Goal: Information Seeking & Learning: Learn about a topic

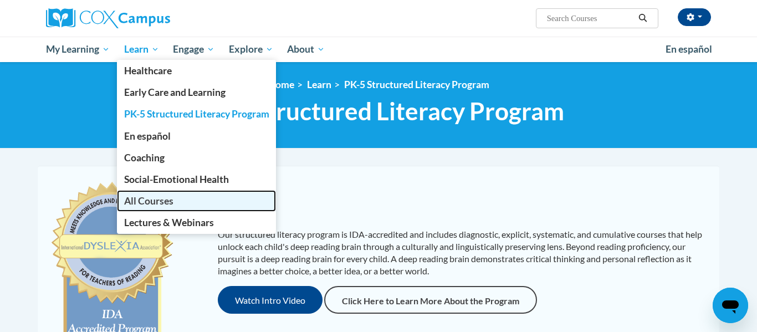
click at [185, 201] on link "All Courses" at bounding box center [197, 201] width 160 height 22
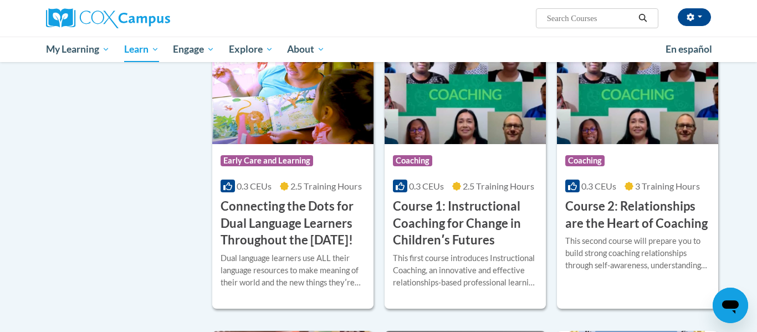
scroll to position [496, 0]
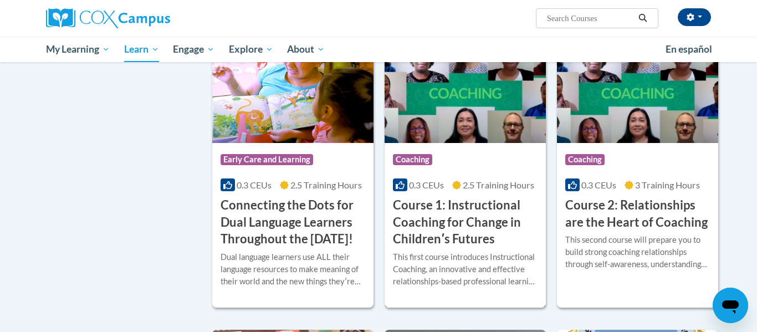
click at [488, 267] on div "This first course introduces Instructional Coaching, an innovative and effectiv…" at bounding box center [465, 269] width 145 height 37
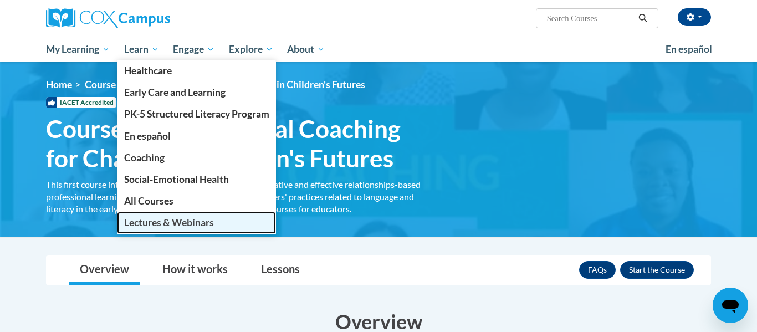
click at [188, 224] on span "Lectures & Webinars" at bounding box center [169, 223] width 90 height 12
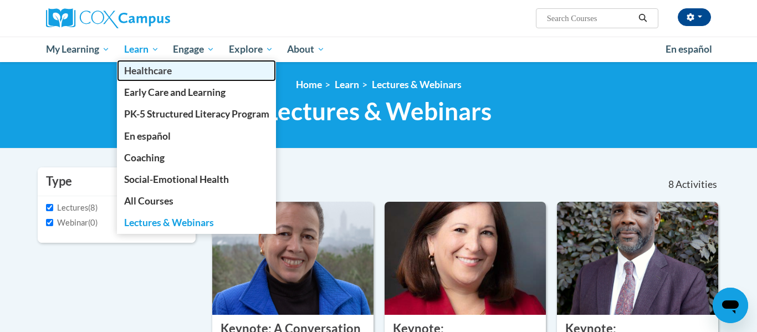
click at [161, 62] on link "Healthcare" at bounding box center [197, 71] width 160 height 22
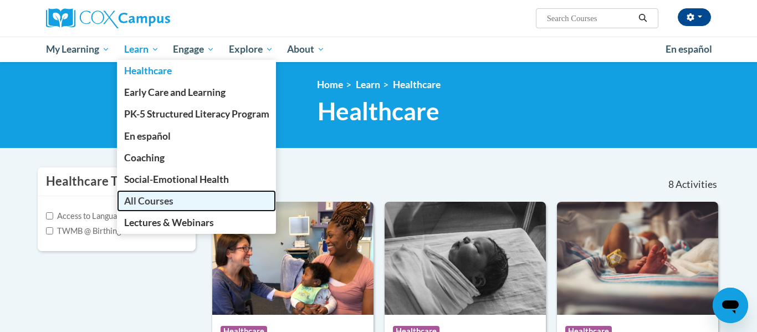
click at [187, 210] on link "All Courses" at bounding box center [197, 201] width 160 height 22
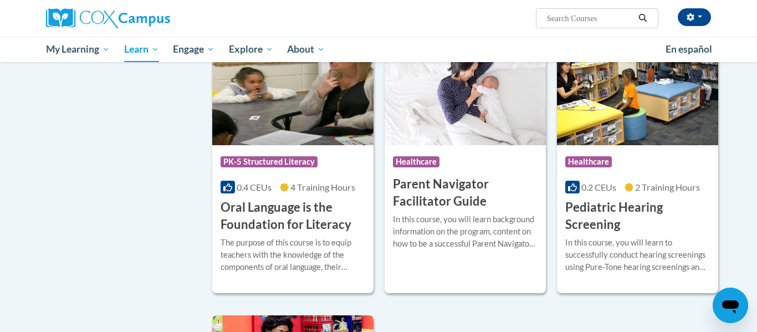
scroll to position [2262, 0]
